Goal: Transaction & Acquisition: Purchase product/service

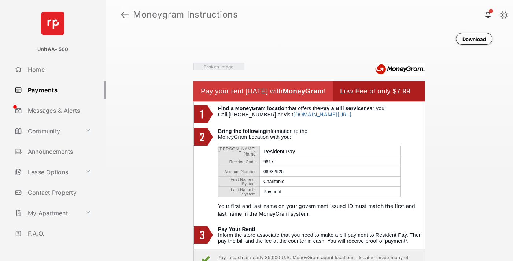
click at [125, 15] on link at bounding box center [125, 15] width 8 height 18
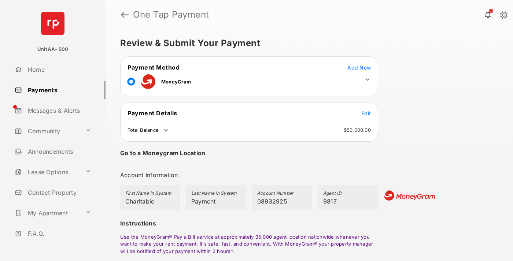
click at [366, 113] on span "Edit" at bounding box center [366, 113] width 10 height 6
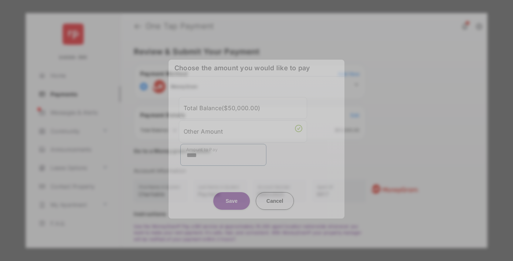
type input "****"
click at [232, 196] on button "Save" at bounding box center [231, 201] width 37 height 18
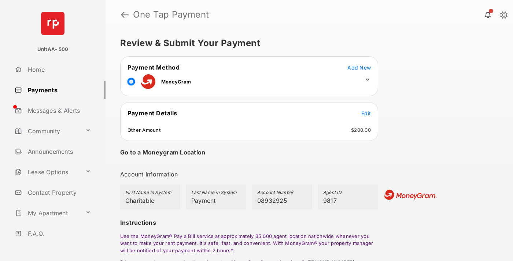
click at [367, 79] on icon at bounding box center [367, 79] width 7 height 7
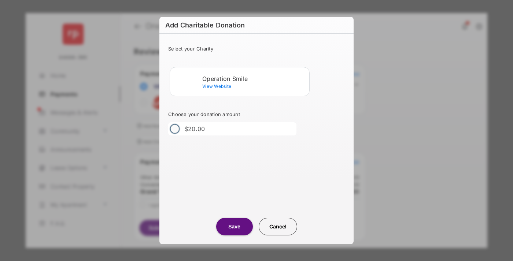
click at [254, 78] on div "Operation Smile" at bounding box center [254, 78] width 104 height 7
click at [234, 227] on button "Save" at bounding box center [234, 227] width 37 height 18
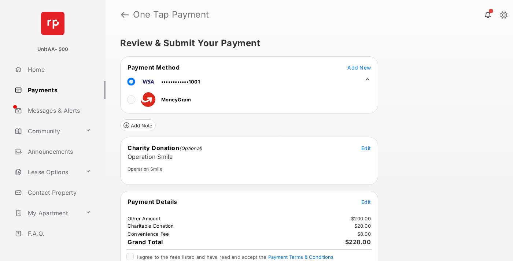
click at [366, 202] on span "Edit" at bounding box center [366, 202] width 10 height 6
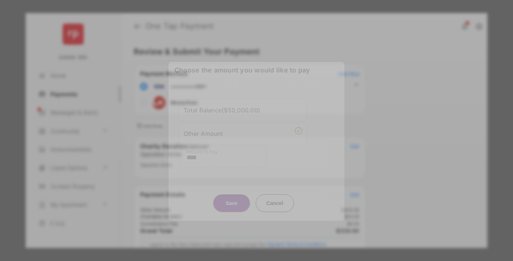
click at [232, 203] on button "Save" at bounding box center [231, 203] width 37 height 18
